Goal: Navigation & Orientation: Find specific page/section

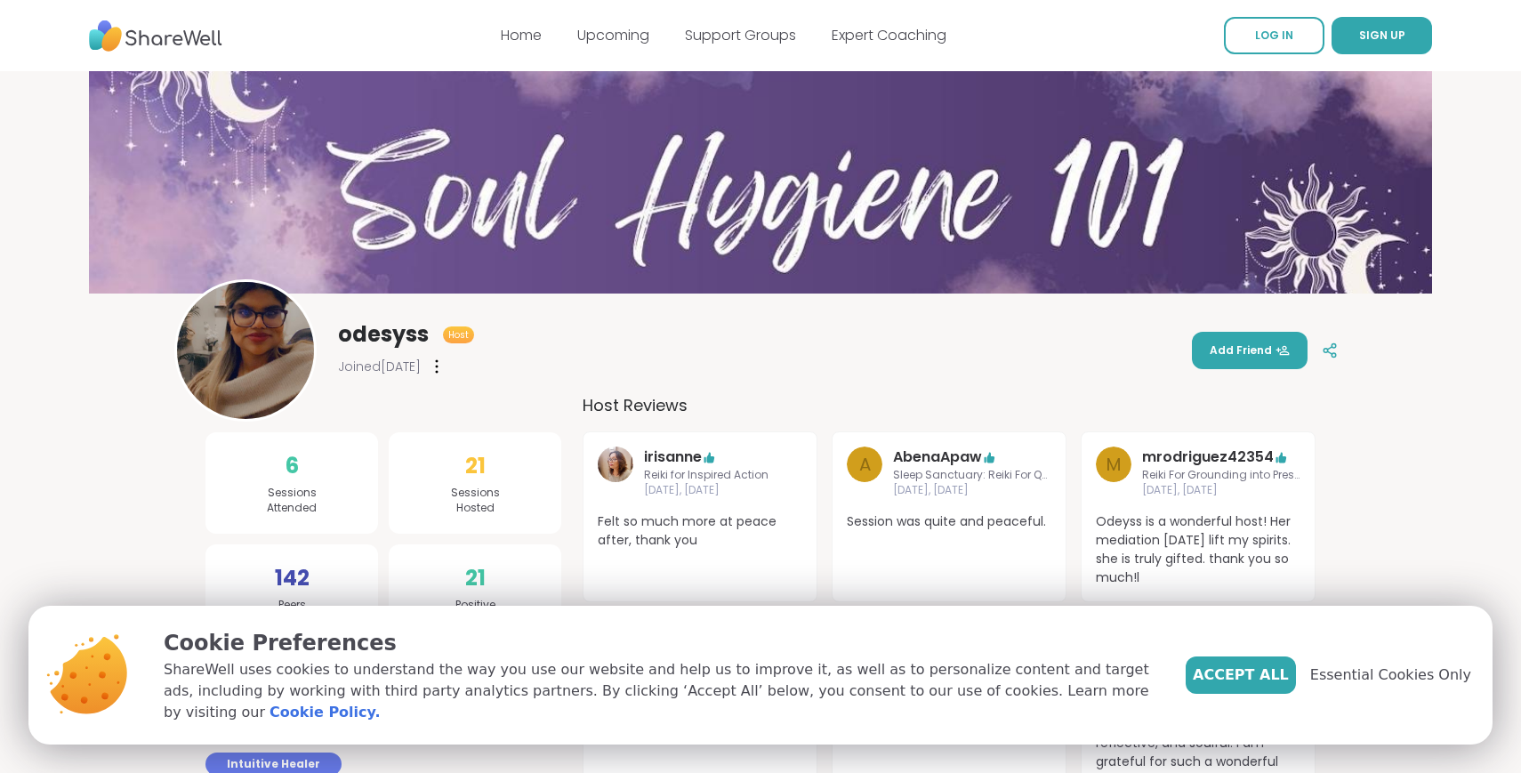
click at [190, 37] on img at bounding box center [155, 36] width 133 height 49
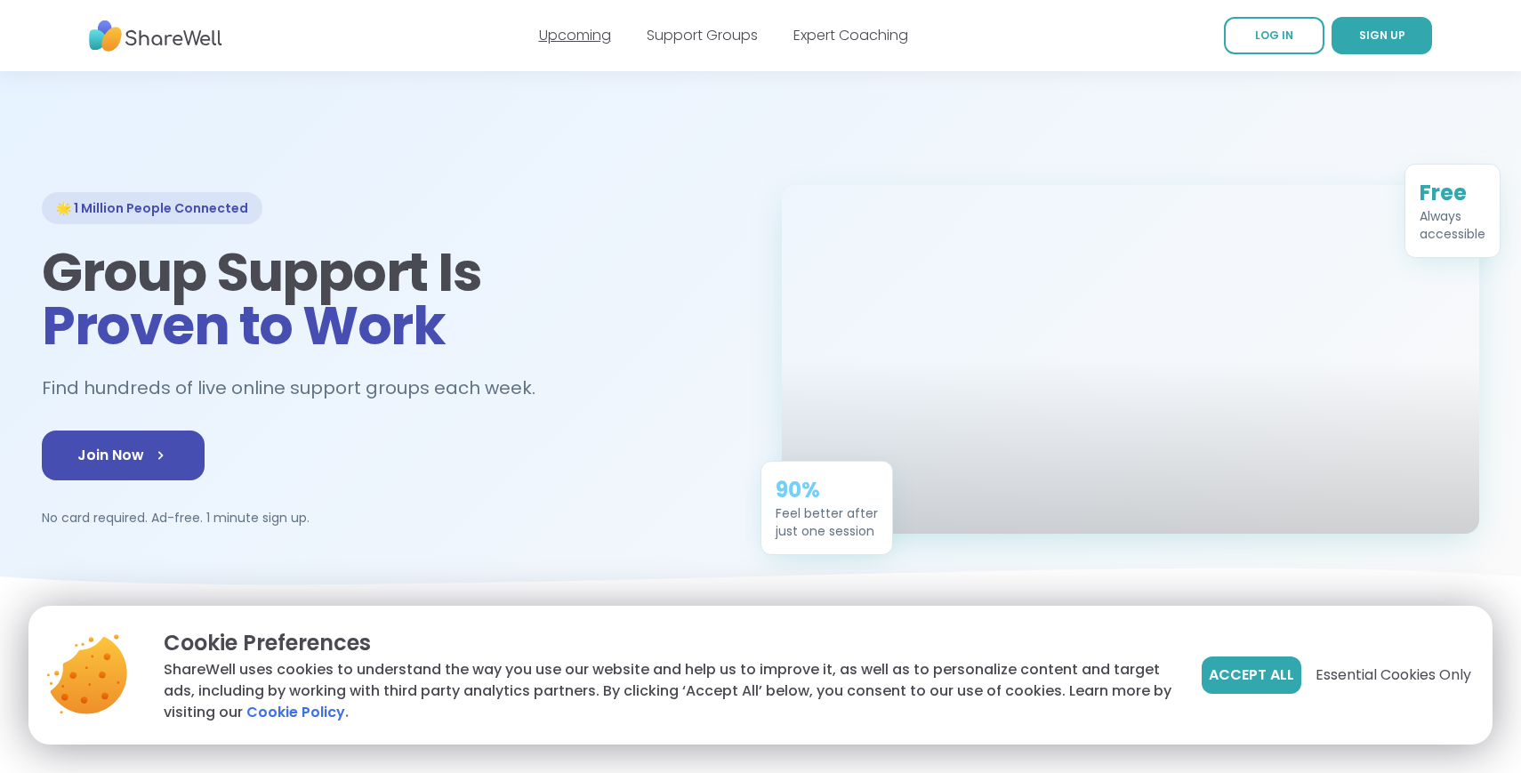
click at [589, 34] on link "Upcoming" at bounding box center [575, 35] width 72 height 20
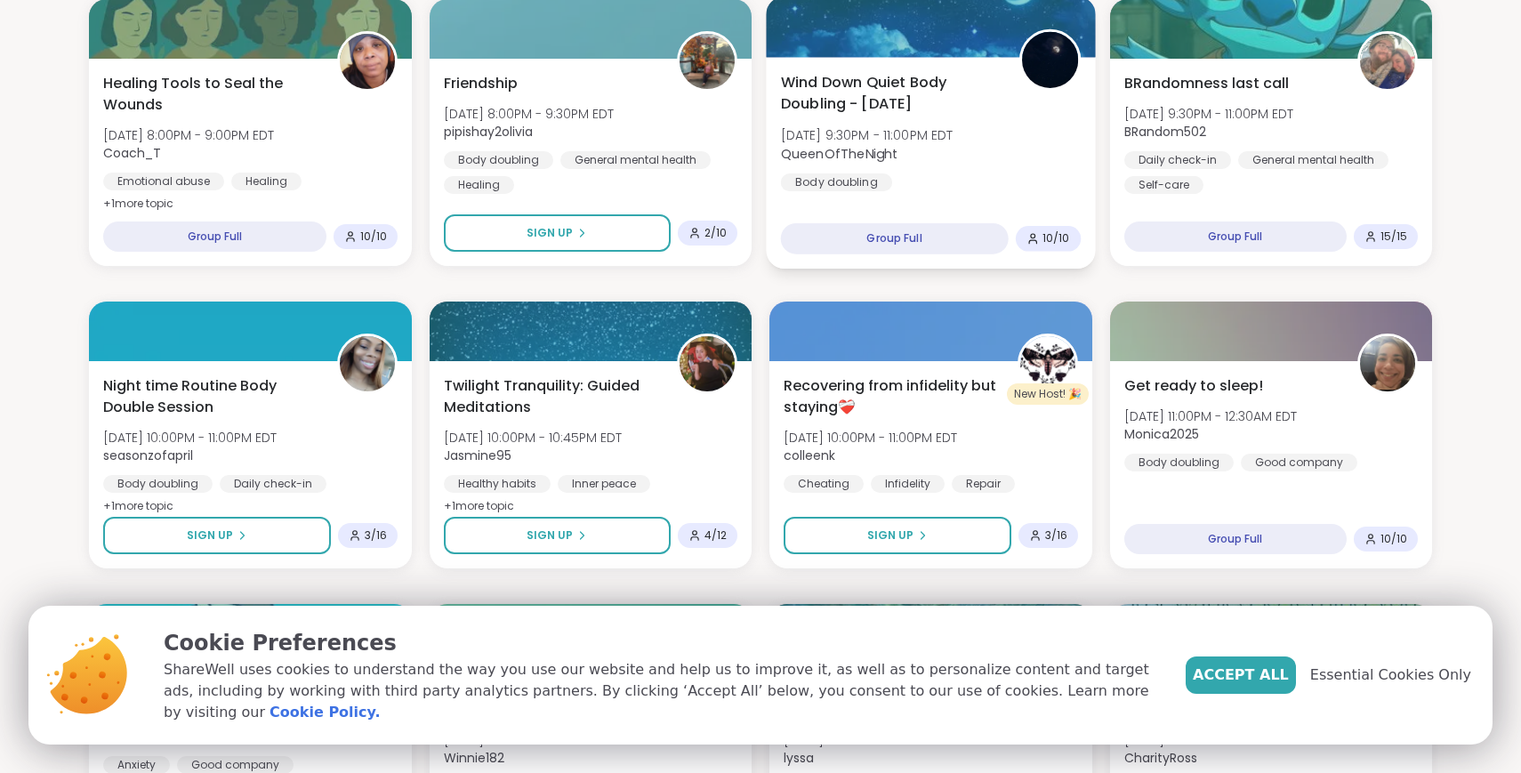
scroll to position [1793, 0]
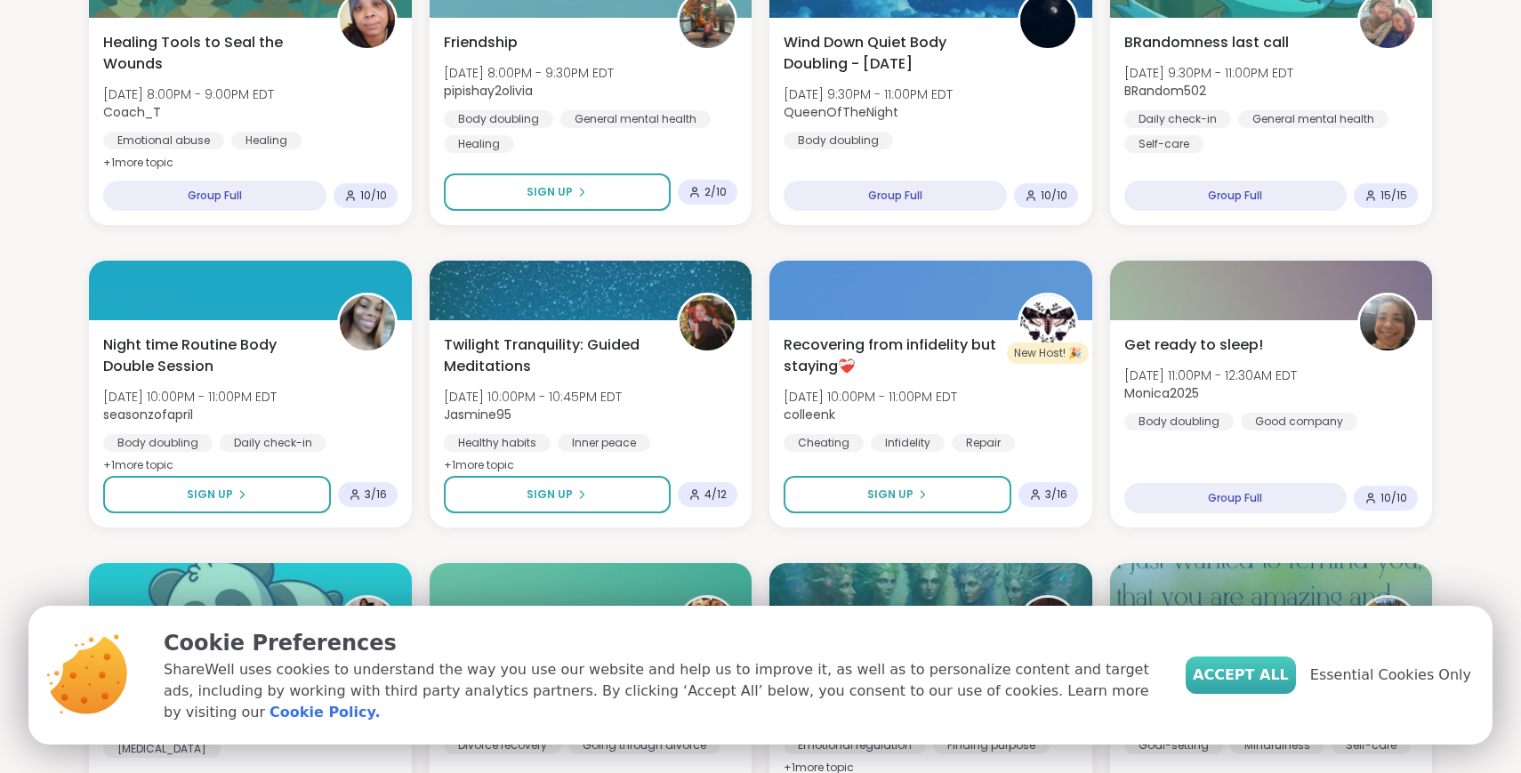
click at [1265, 686] on span "Accept All" at bounding box center [1241, 675] width 96 height 21
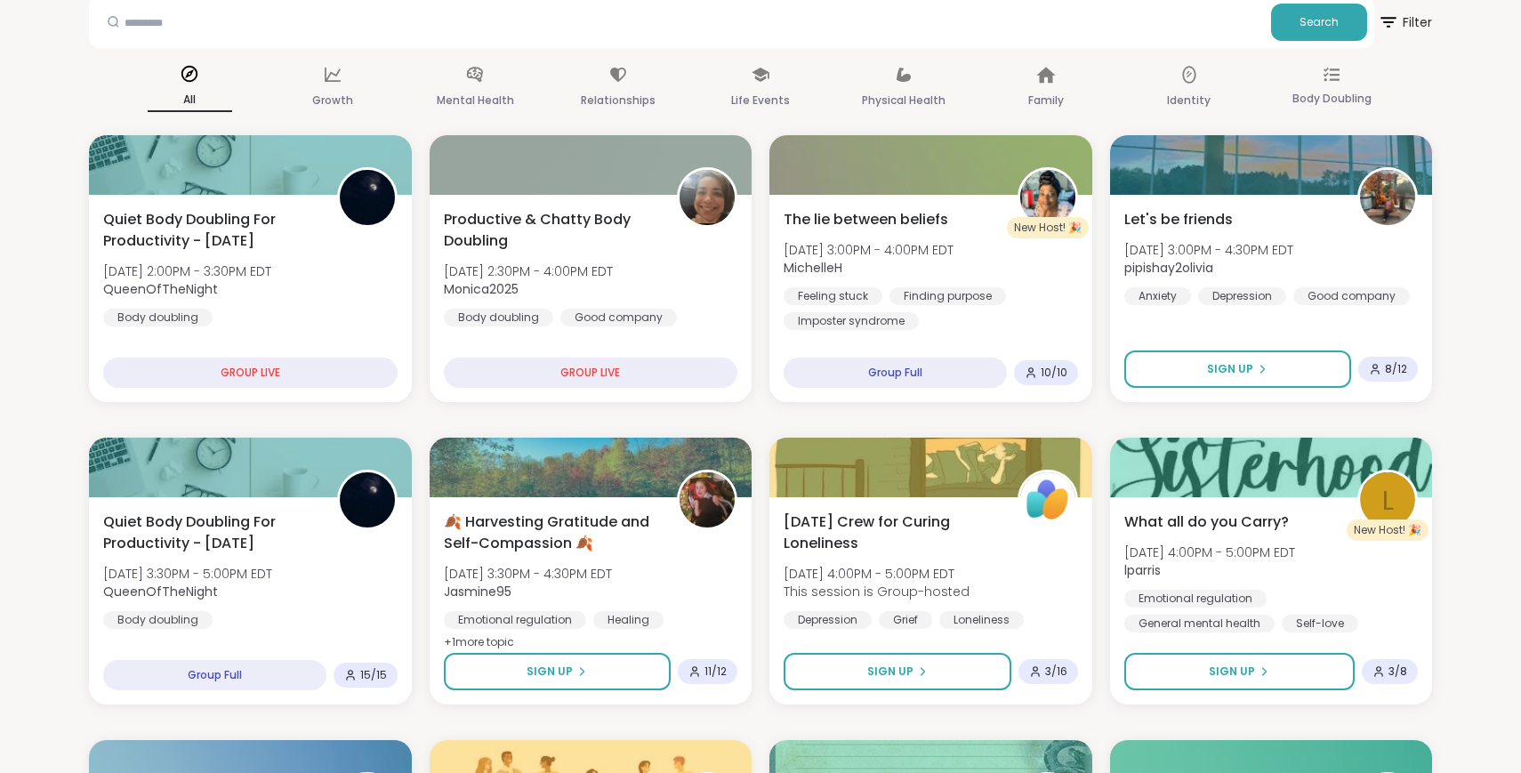
scroll to position [0, 0]
